Goal: Task Accomplishment & Management: Complete application form

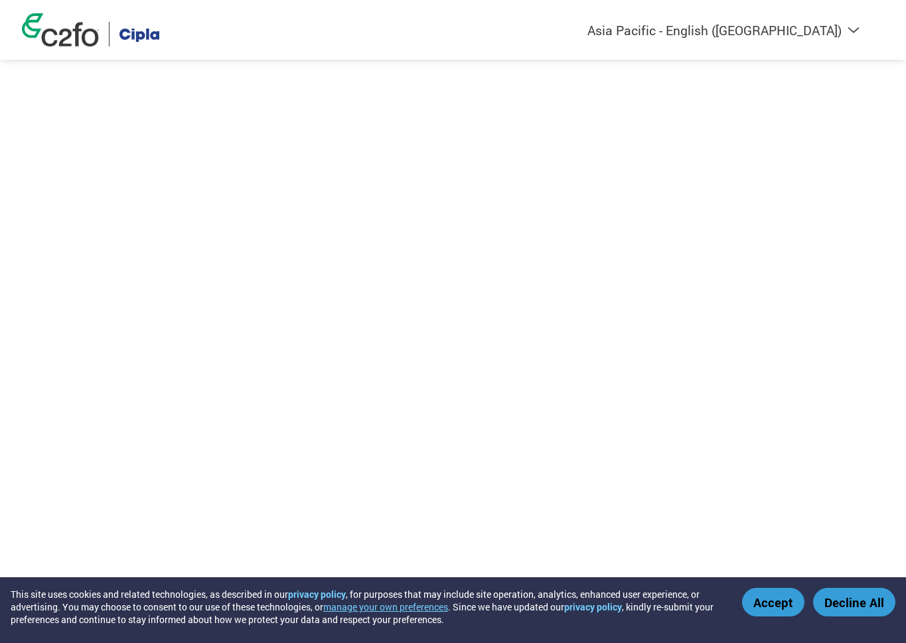
select select "en-IN"
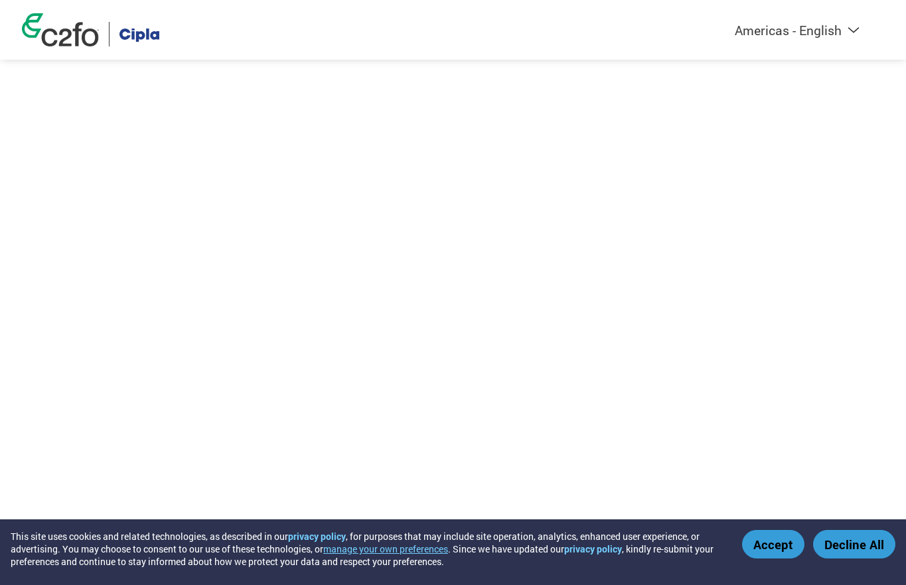
select select "en-IN"
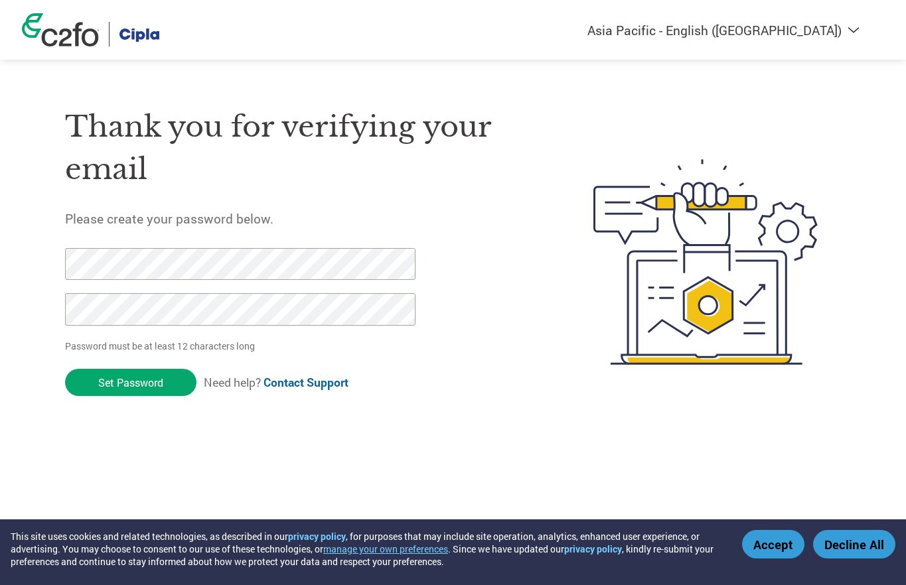
click at [285, 135] on h1 "Thank you for verifying your email" at bounding box center [298, 149] width 466 height 86
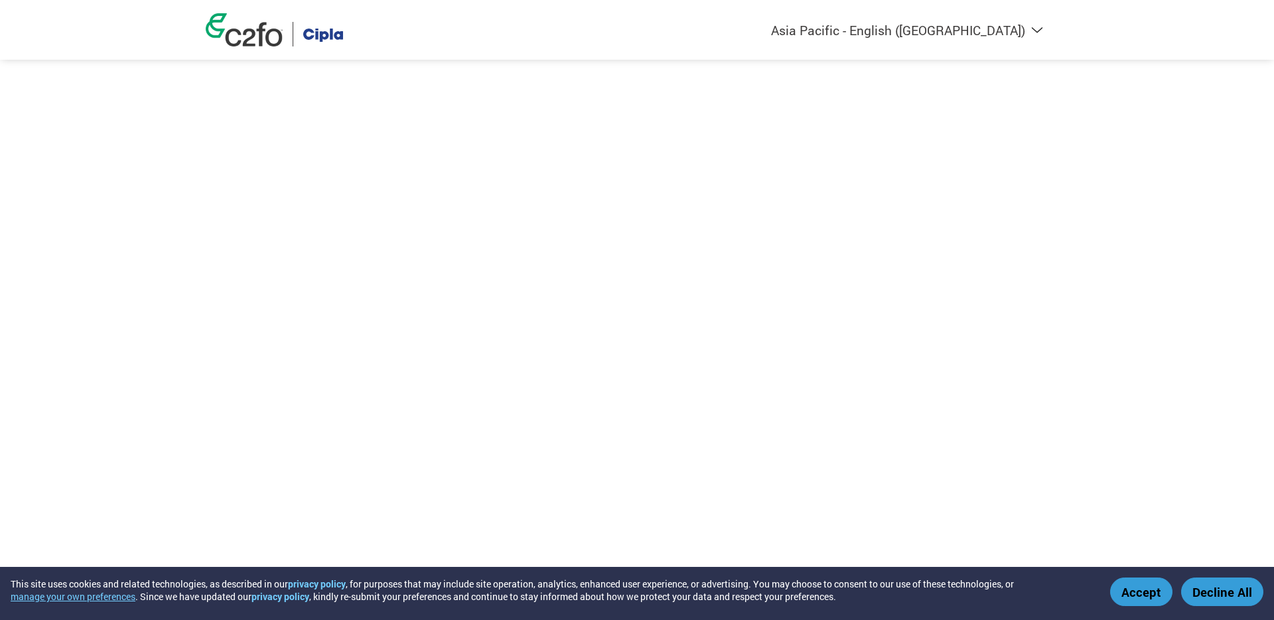
select select "en-IN"
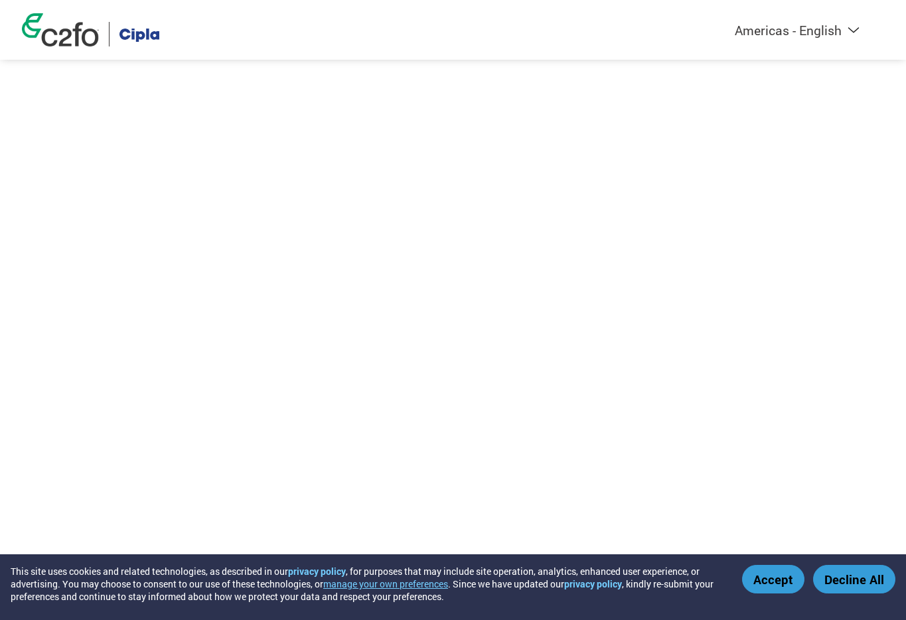
select select "en-IN"
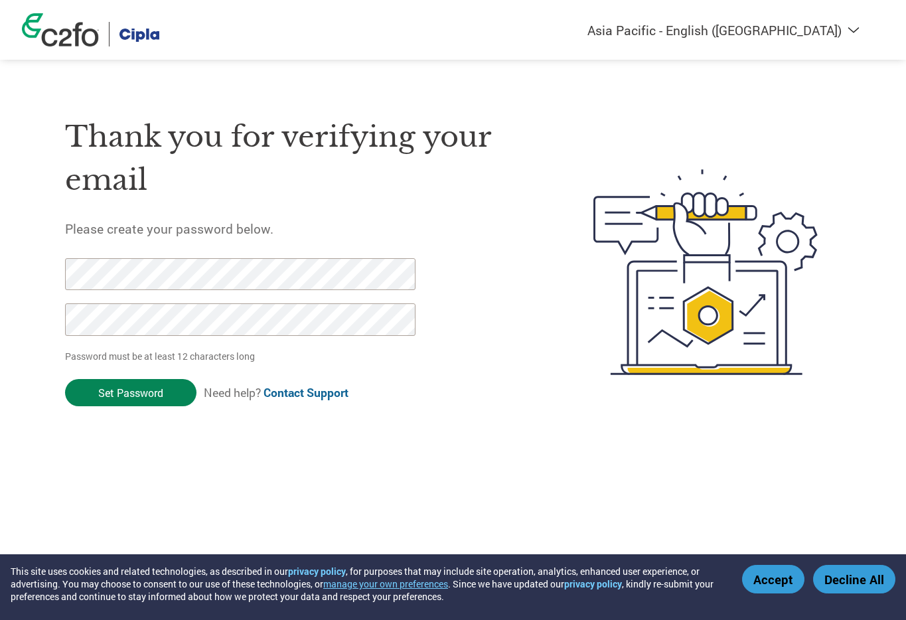
click at [127, 396] on input "Set Password" at bounding box center [130, 392] width 131 height 27
